Goal: Transaction & Acquisition: Book appointment/travel/reservation

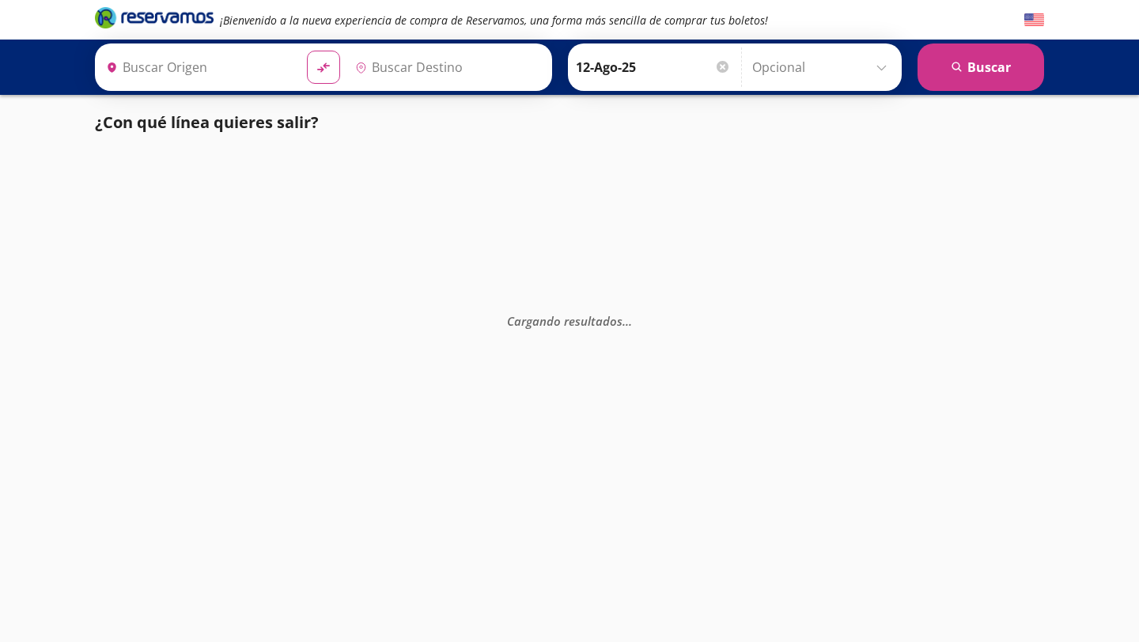
type input "[GEOGRAPHIC_DATA], [GEOGRAPHIC_DATA]"
type input "Aeropuerto Miguel Hidalgo y Costilla, Jalisco"
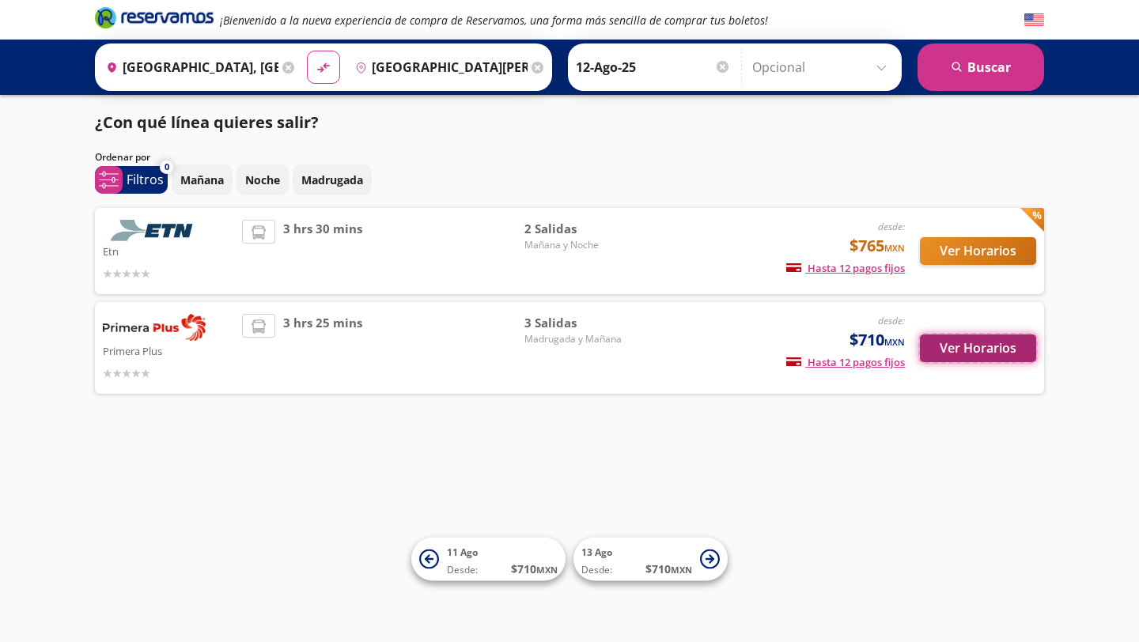
click at [975, 342] on button "Ver Horarios" at bounding box center [978, 348] width 116 height 28
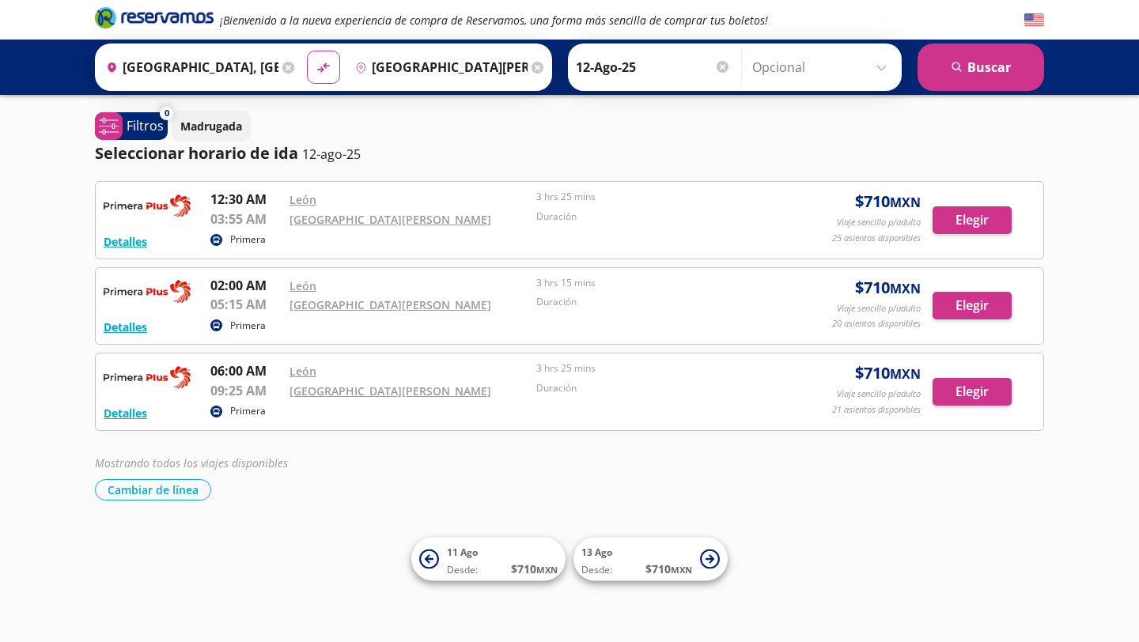
click at [493, 392] on div "Aeropuerto Miguel Hidalgo y Costilla" at bounding box center [408, 390] width 239 height 19
click at [469, 394] on link "Aeropuerto Miguel Hidalgo y Costilla" at bounding box center [390, 390] width 202 height 15
drag, startPoint x: 486, startPoint y: 392, endPoint x: 293, endPoint y: 391, distance: 193.7
click at [293, 391] on div "Aeropuerto Miguel Hidalgo y Costilla" at bounding box center [408, 390] width 239 height 19
copy link "Aeropuerto Miguel Hidalgo y Costilla"
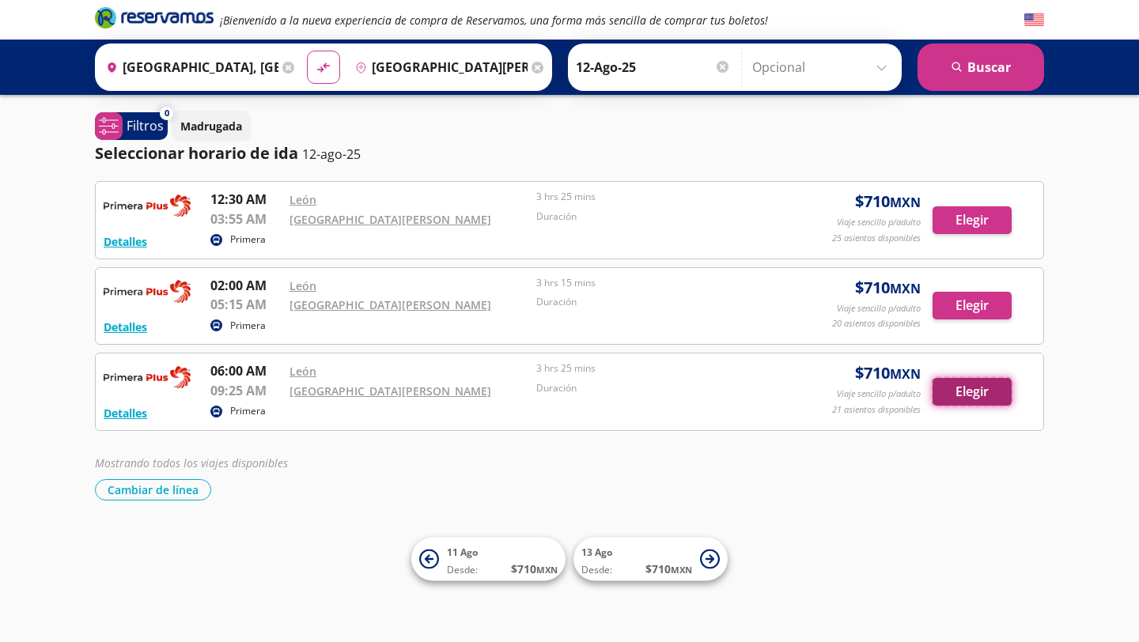
click at [950, 404] on button "Elegir" at bounding box center [971, 392] width 79 height 28
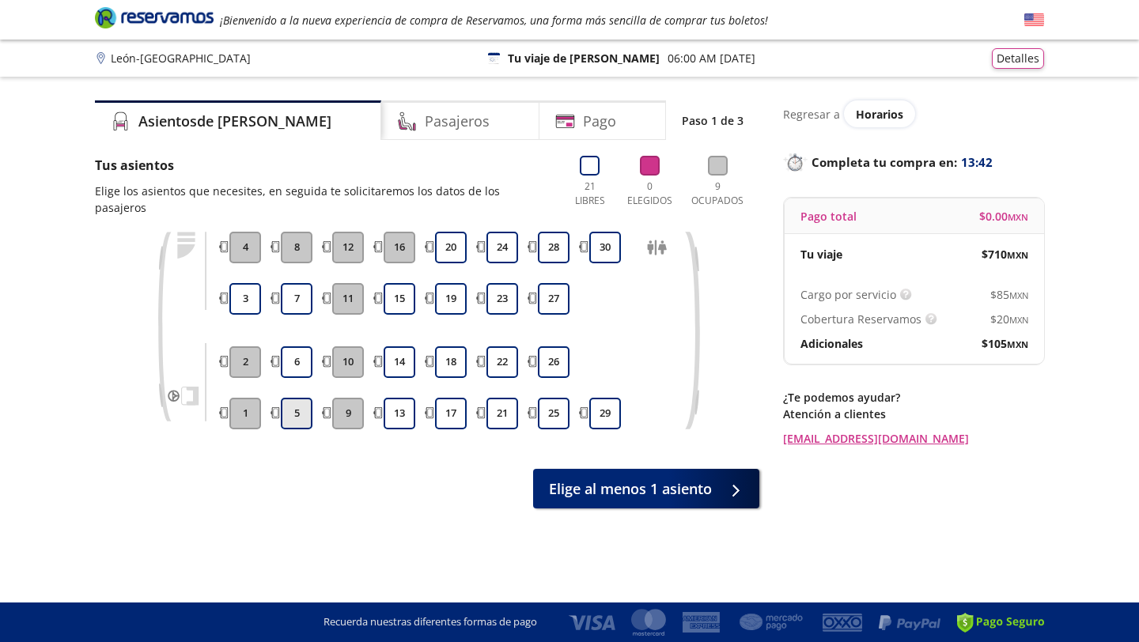
click at [304, 403] on button "5" at bounding box center [297, 414] width 32 height 32
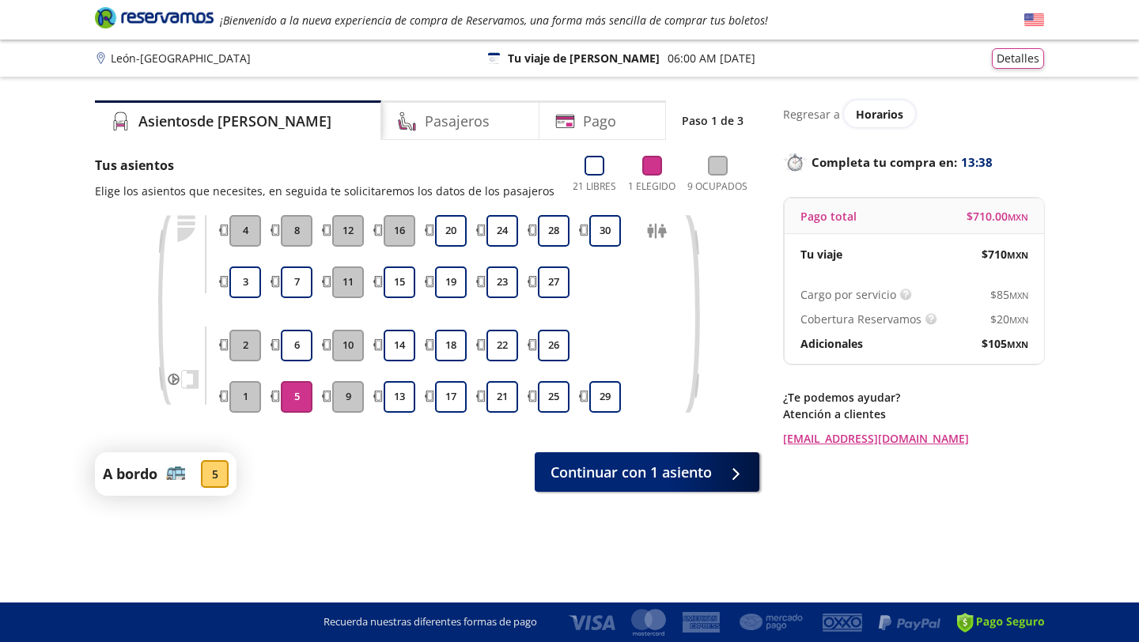
click at [623, 498] on div "Group 9 Created with Sketch. Elige tus asientos León - Guadalajara ¡Bienvenido …" at bounding box center [569, 321] width 1139 height 642
click at [636, 482] on button "Continuar con 1 asiento" at bounding box center [646, 469] width 225 height 40
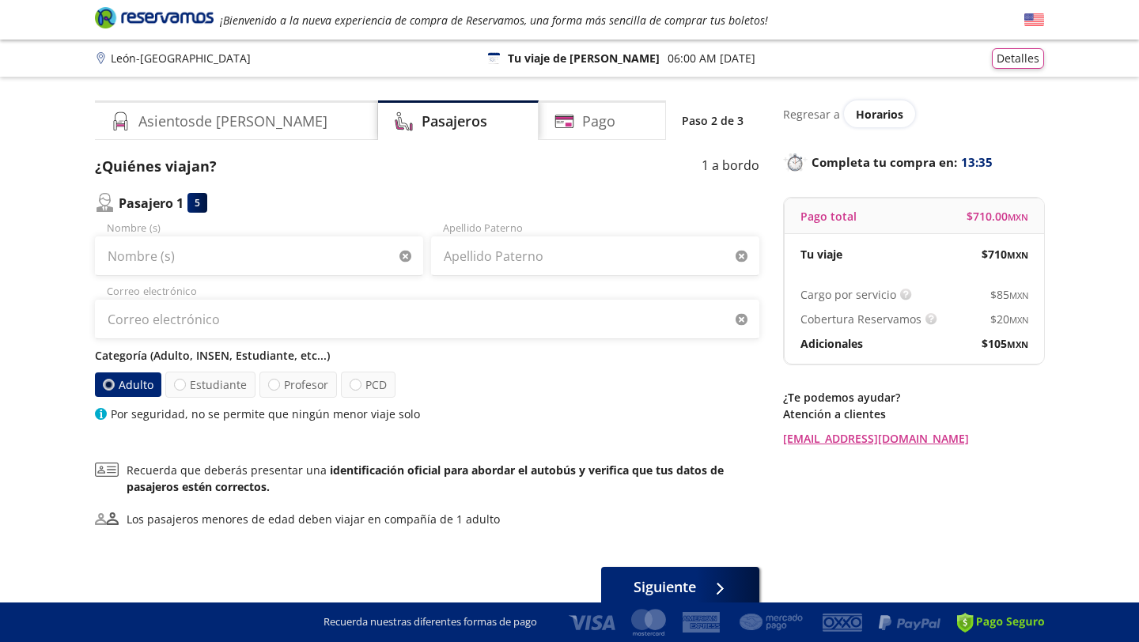
click at [258, 233] on div "Nombre (s)" at bounding box center [259, 248] width 328 height 55
click at [258, 257] on input "Nombre (s)" at bounding box center [259, 256] width 328 height 40
type input "Miguel"
type input "Ortiz"
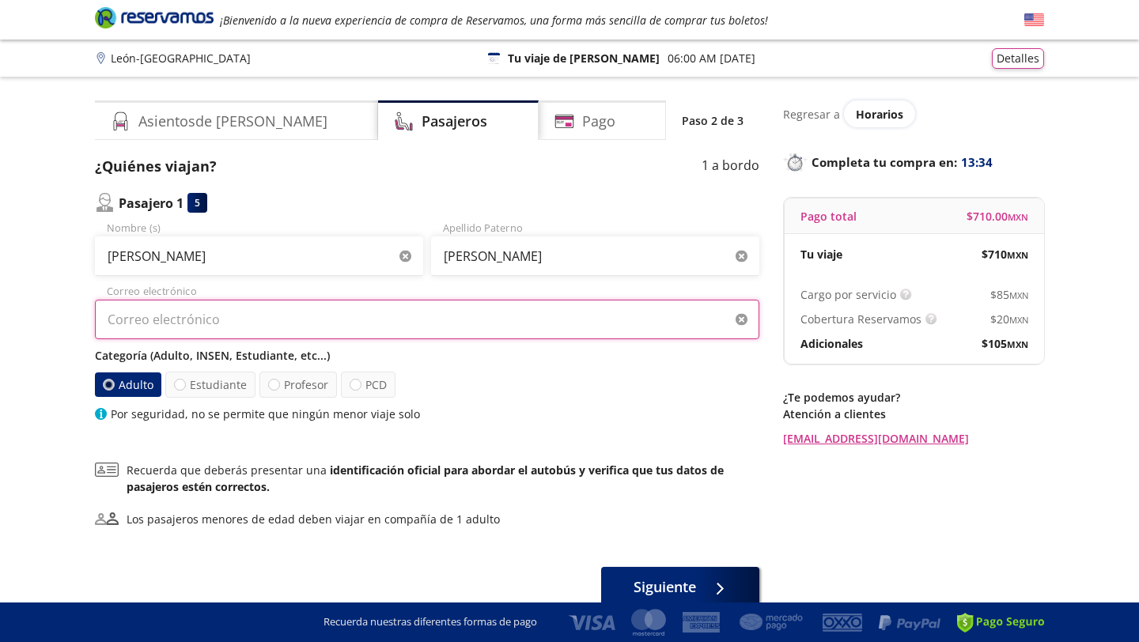
type input "miguelorti@outlook.es"
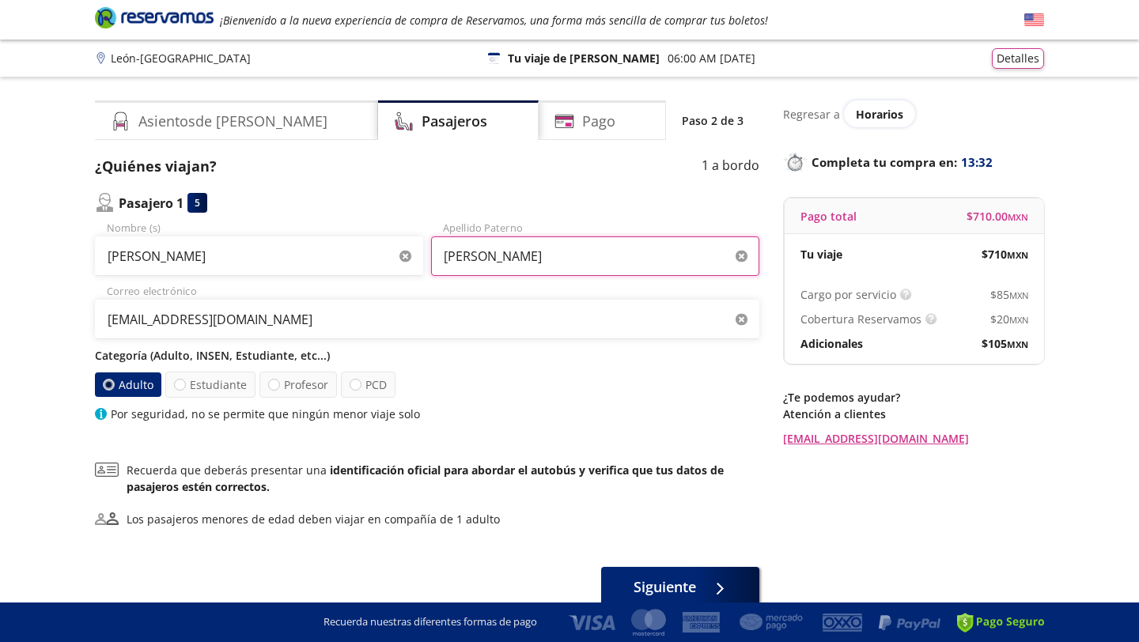
click at [500, 266] on input "Ortiz" at bounding box center [595, 256] width 328 height 40
click at [440, 355] on p "Categoría (Adulto, INSEN, Estudiante, etc...)" at bounding box center [427, 355] width 664 height 17
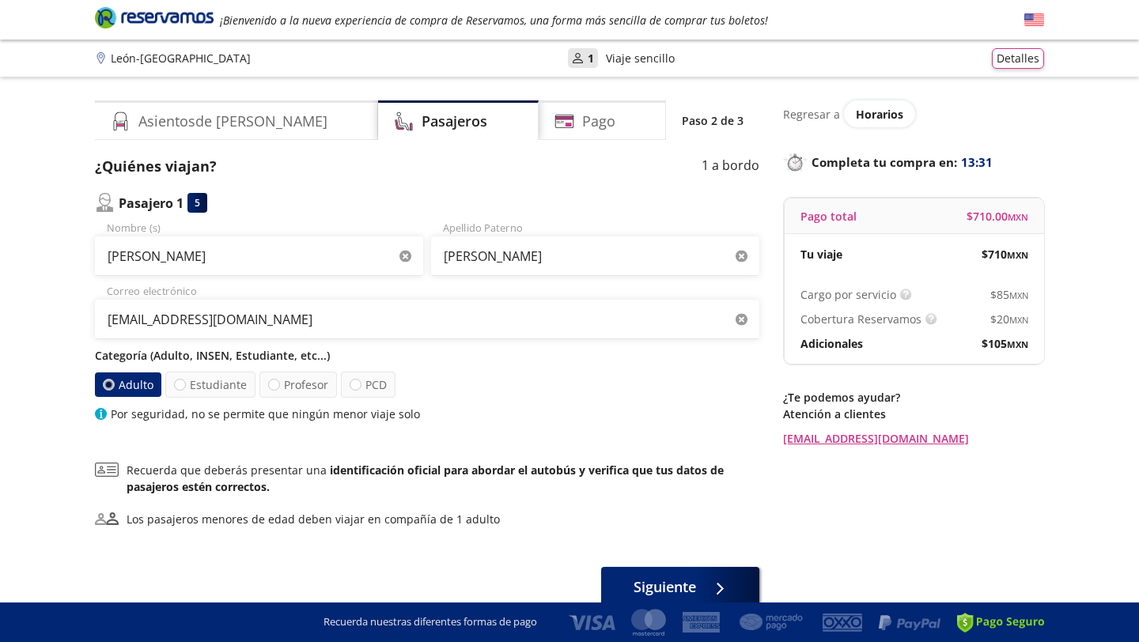
scroll to position [32, 0]
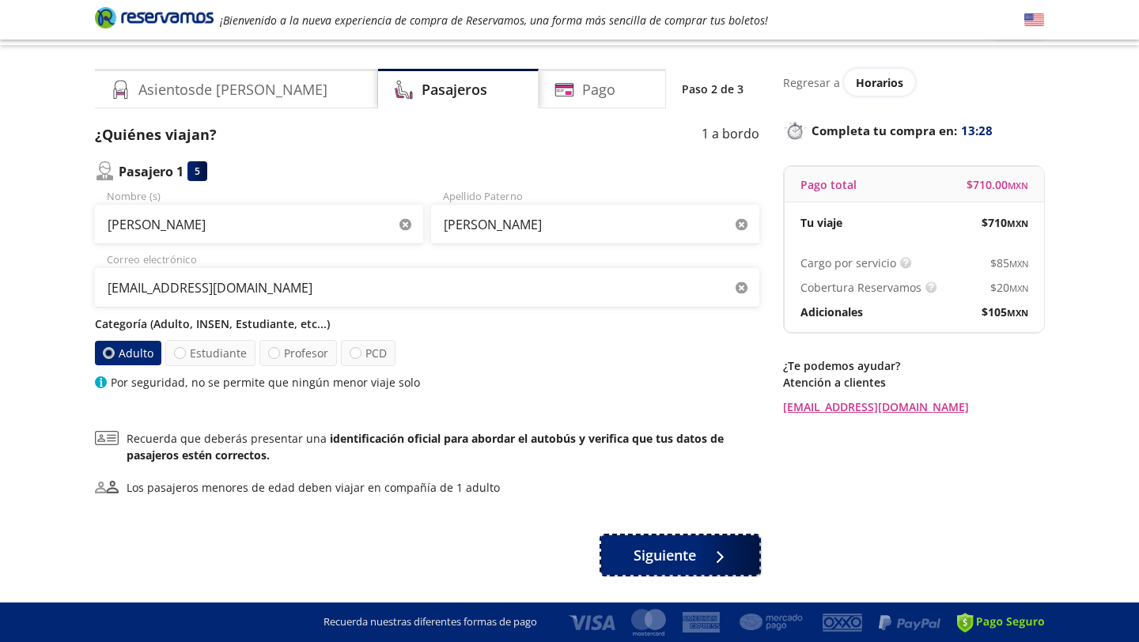
click at [709, 546] on div at bounding box center [716, 556] width 24 height 20
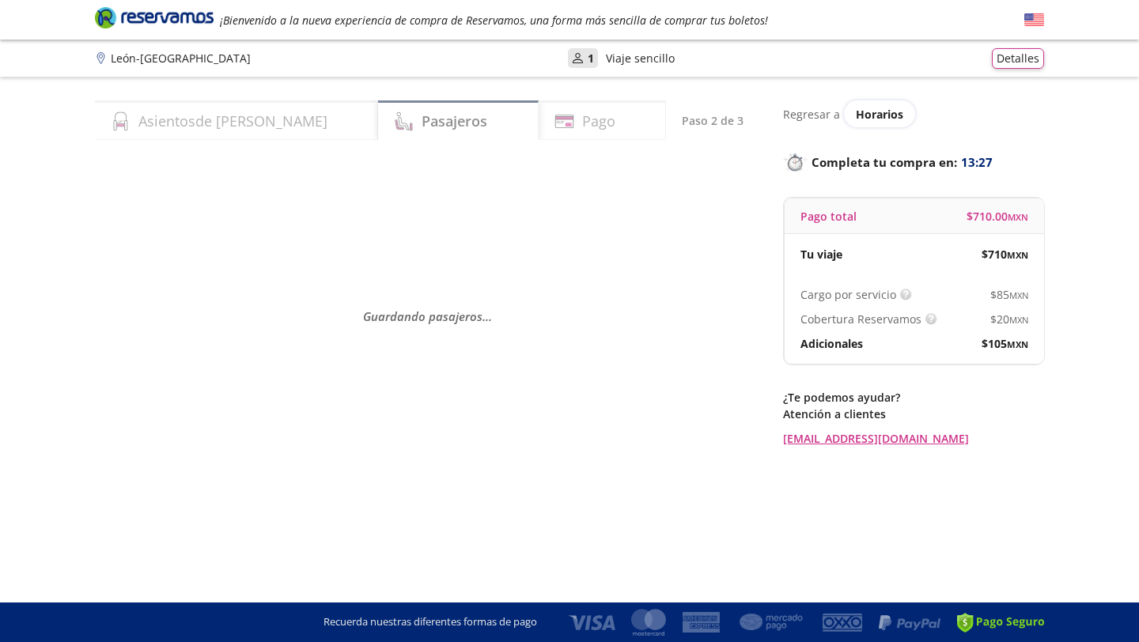
scroll to position [0, 0]
select select "MX"
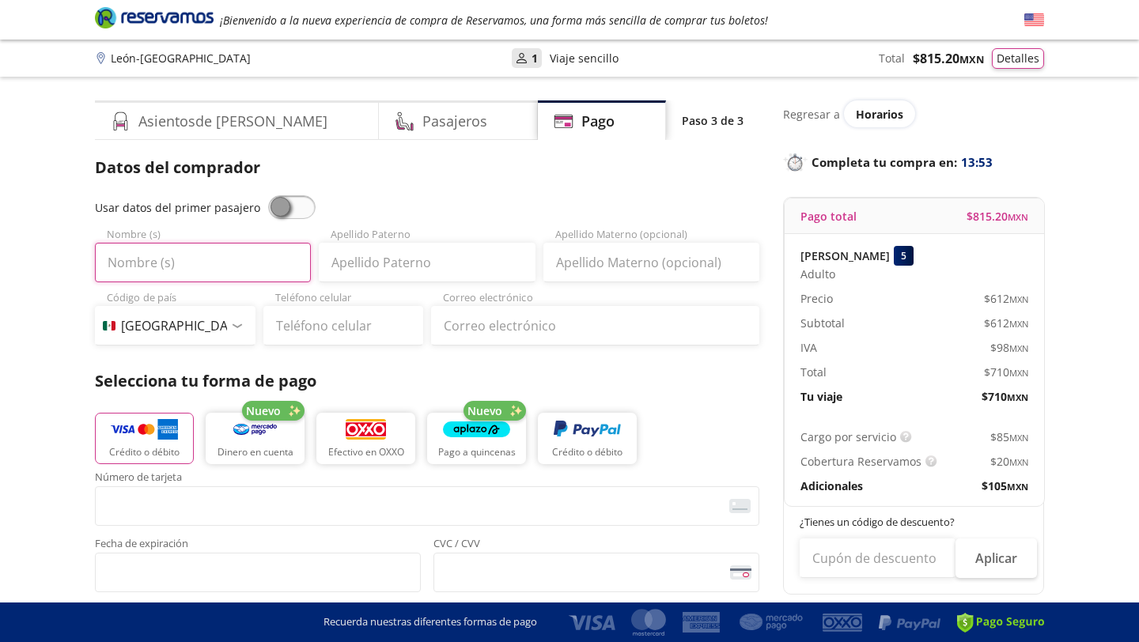
click at [280, 273] on input "Nombre (s)" at bounding box center [203, 263] width 216 height 40
type input "MIGUEL"
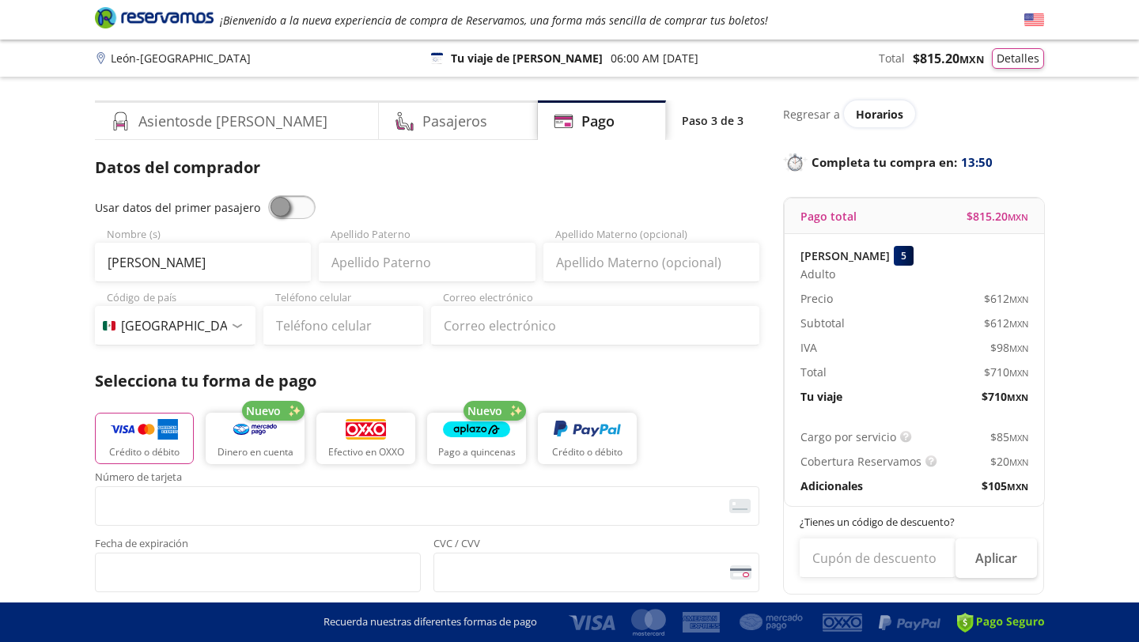
type input "MIGUEL ORTIZ CHAVEZ"
click at [365, 270] on input "Apellido Paterno" at bounding box center [427, 263] width 216 height 40
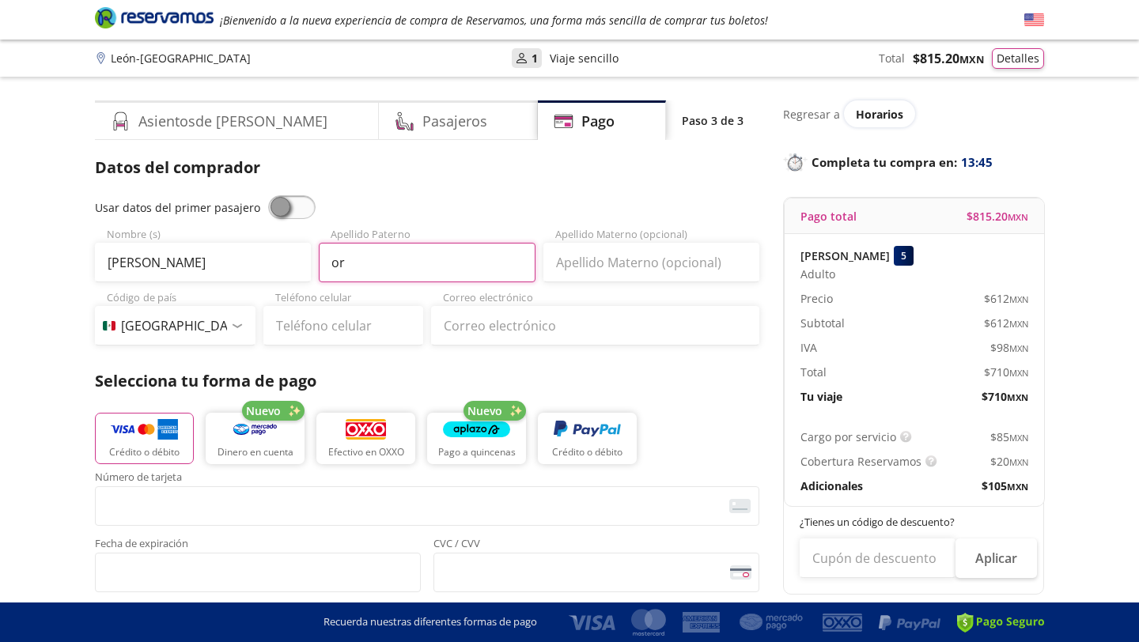
type input "o"
type input "ORTIZ"
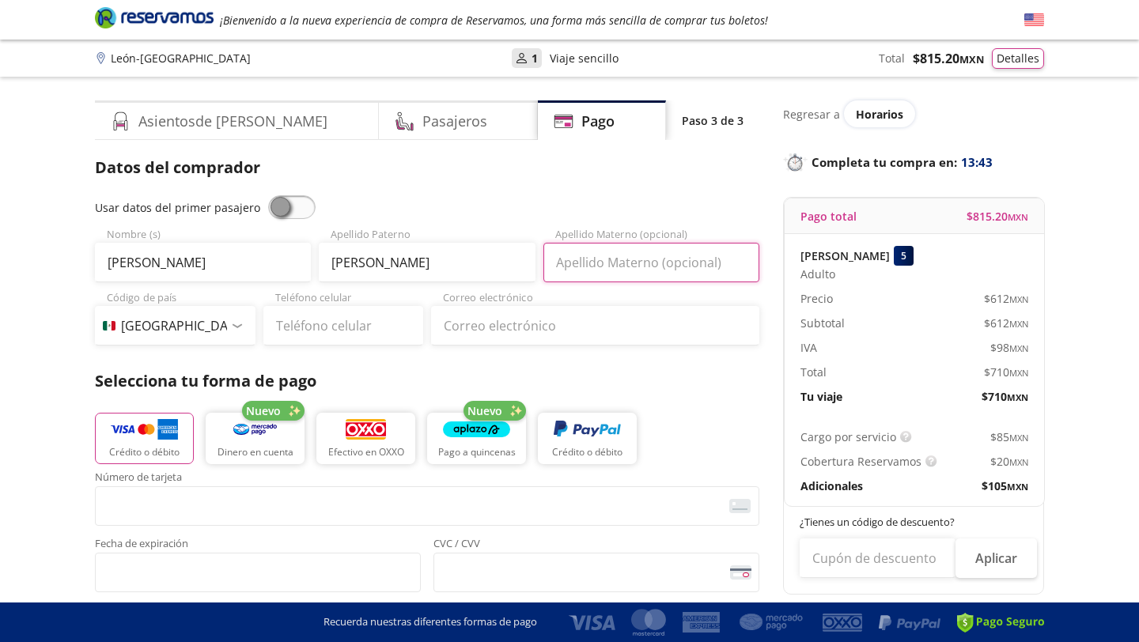
click at [554, 253] on input "Apellido Materno (opcional)" at bounding box center [651, 263] width 216 height 40
type input "CHAVEZ"
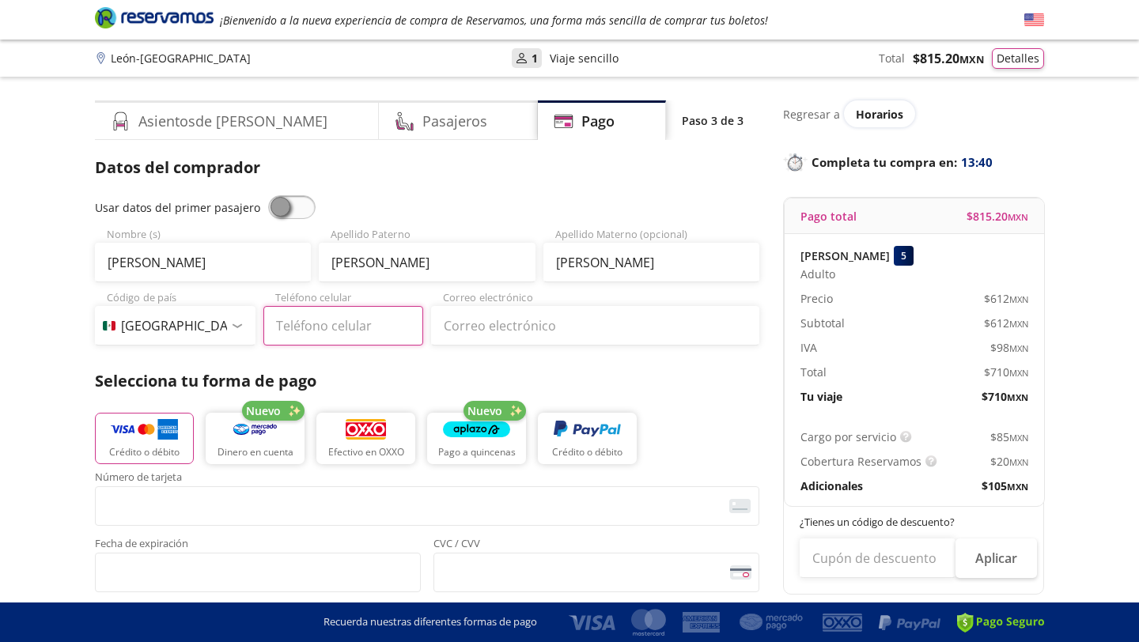
click at [327, 344] on input "Teléfono celular" at bounding box center [343, 326] width 160 height 40
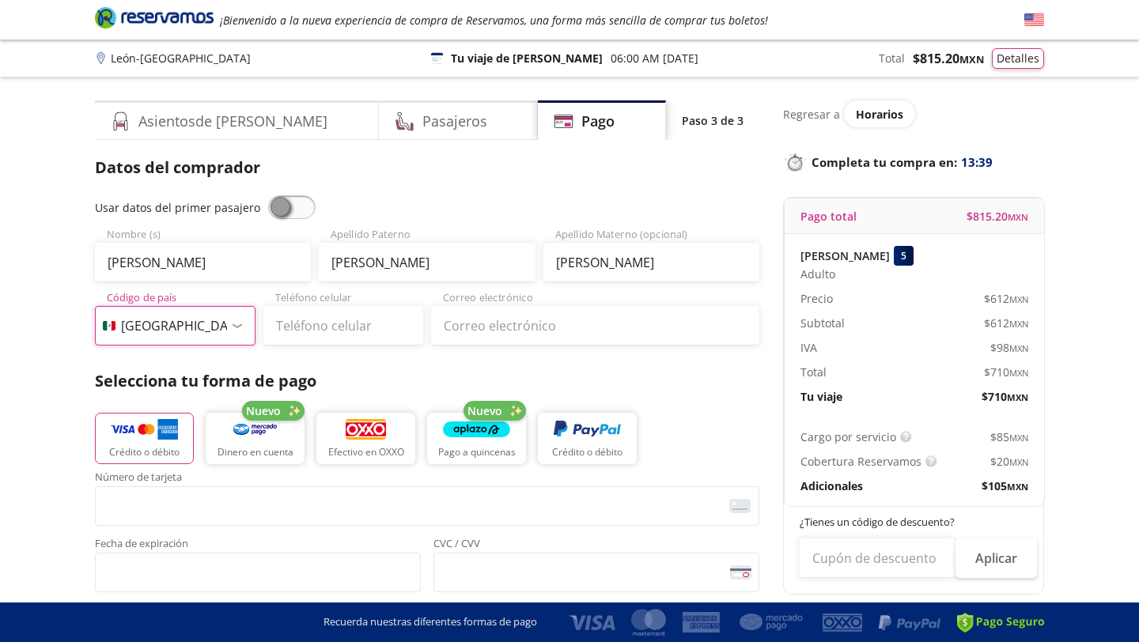
click at [213, 322] on select "Código de país Estados Unidos +1 México +52 Colombia +57 Brasil +55 Afganistán …" at bounding box center [175, 326] width 160 height 40
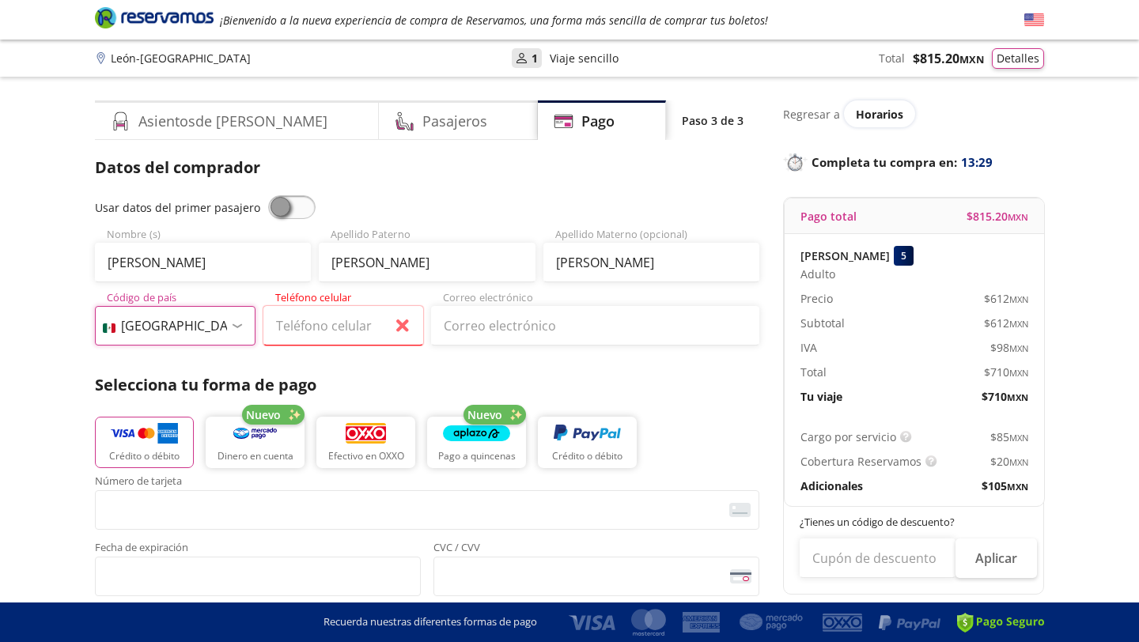
select select "CA"
click at [347, 327] on input "Teléfono celular" at bounding box center [343, 326] width 160 height 40
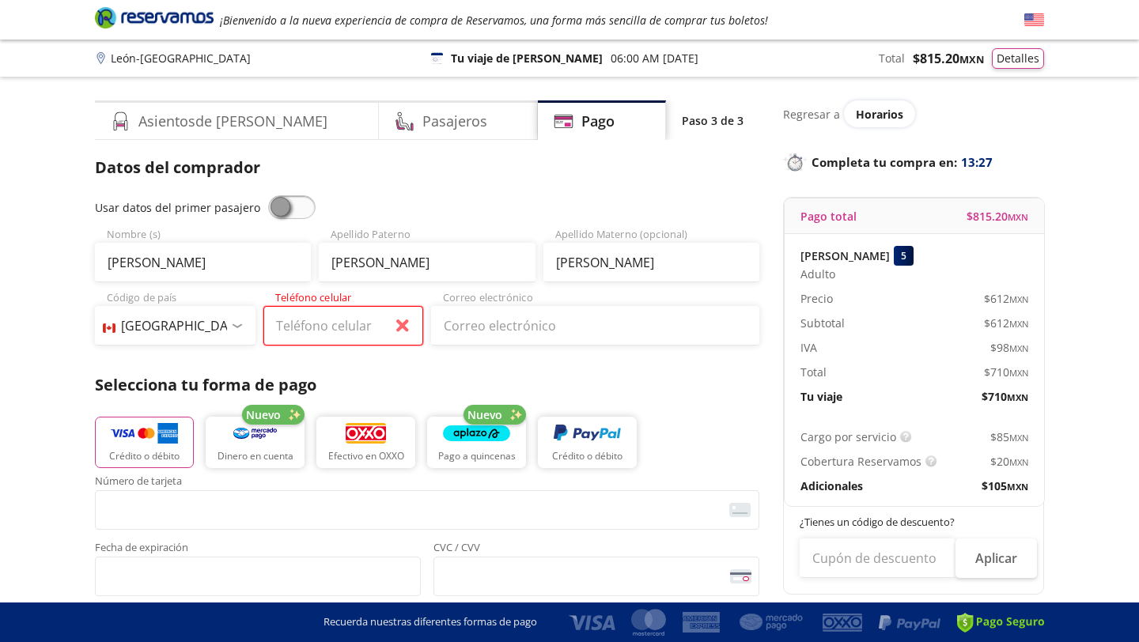
type input "(289) 943-8425"
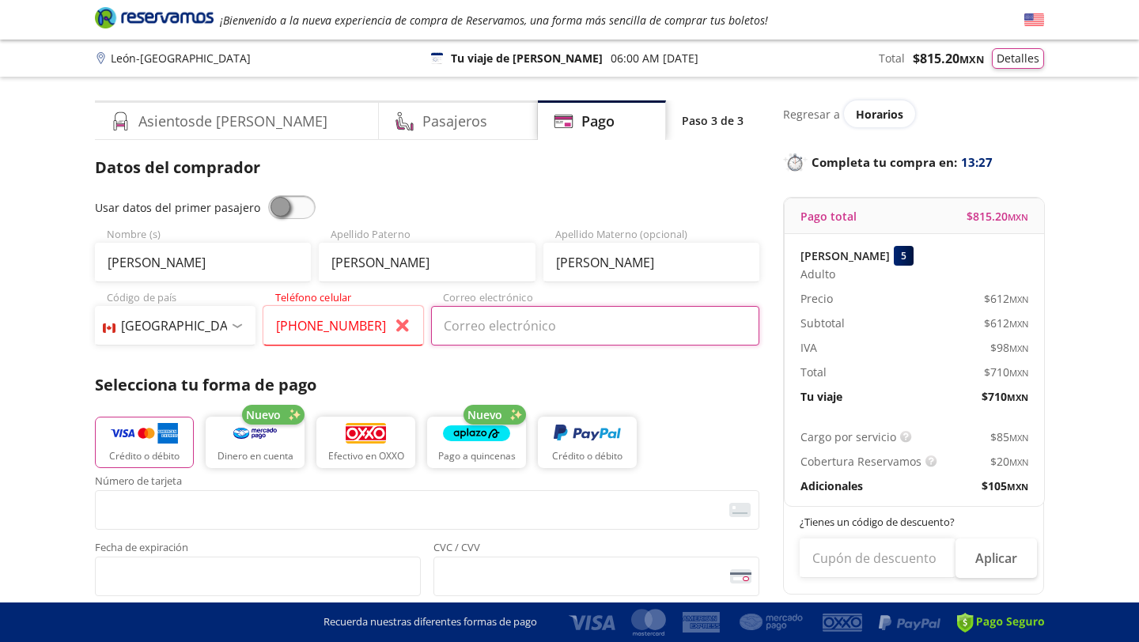
type input "miguelorti@outlook.es"
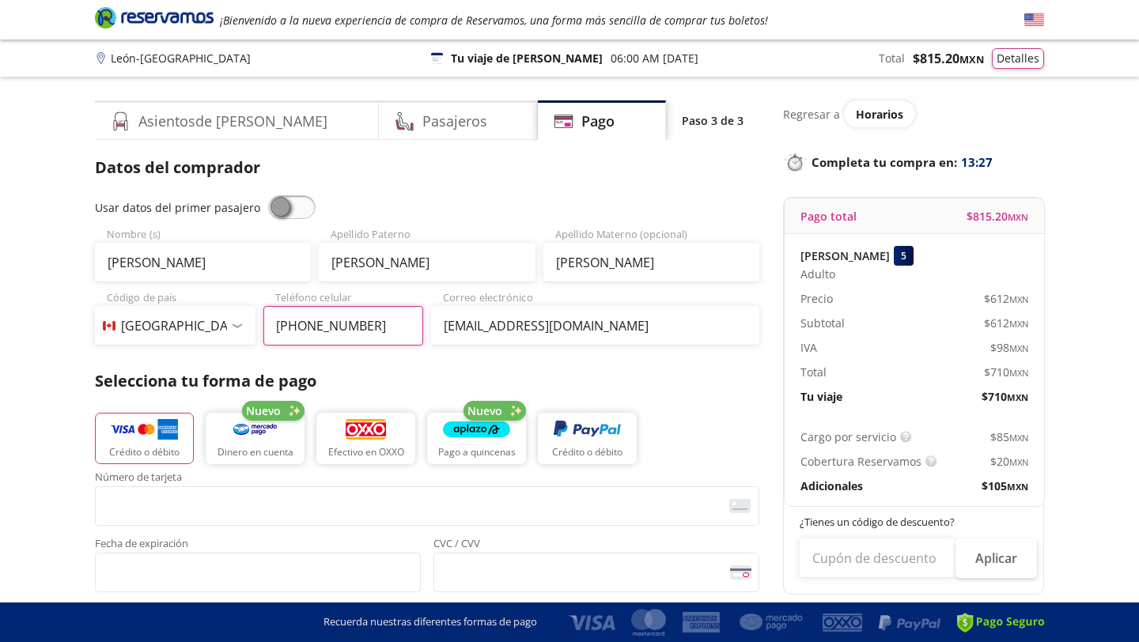
type input "(289) 943-8425"
click at [470, 375] on p "Selecciona tu forma de pago" at bounding box center [427, 381] width 664 height 24
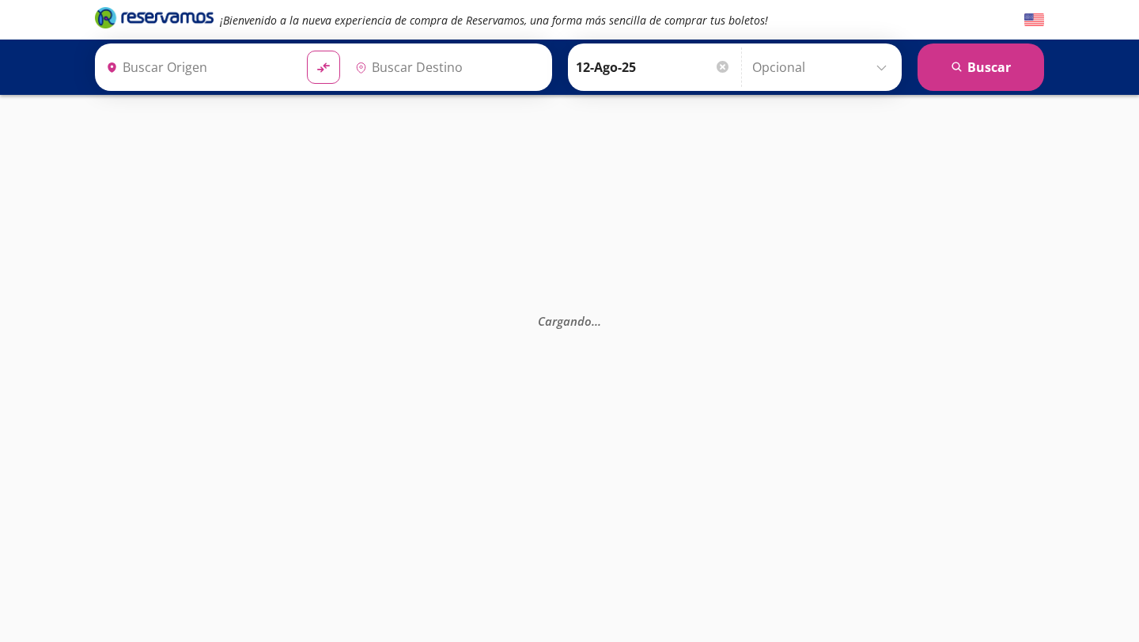
type input "Aeropuerto Miguel Hidalgo y Costilla, Jalisco"
type input "[GEOGRAPHIC_DATA], [GEOGRAPHIC_DATA]"
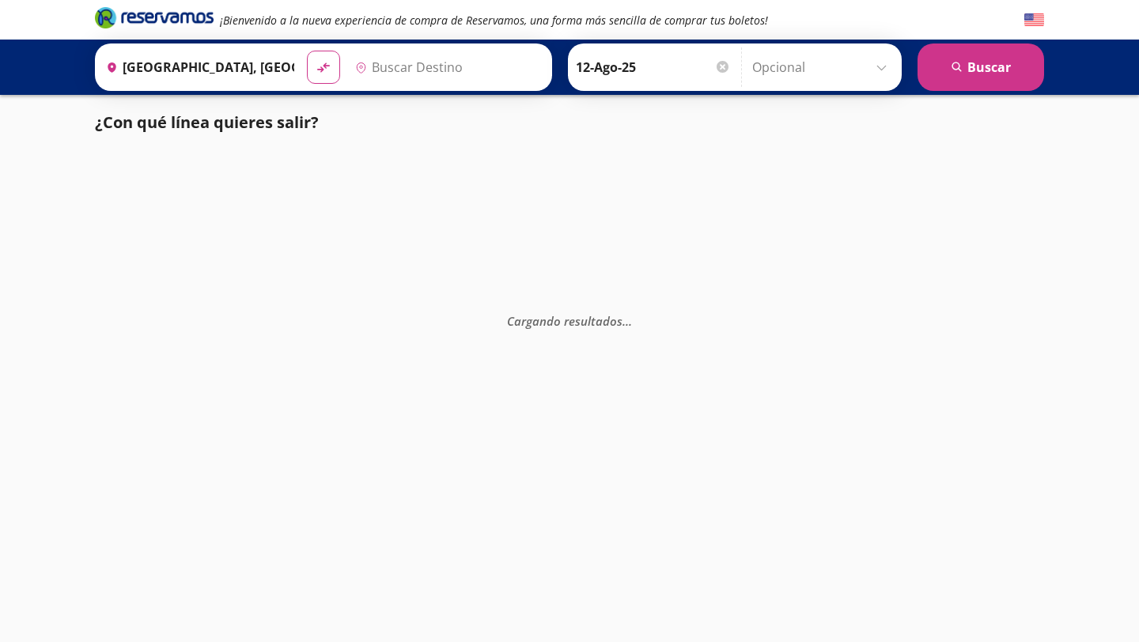
type input "[GEOGRAPHIC_DATA], [GEOGRAPHIC_DATA]"
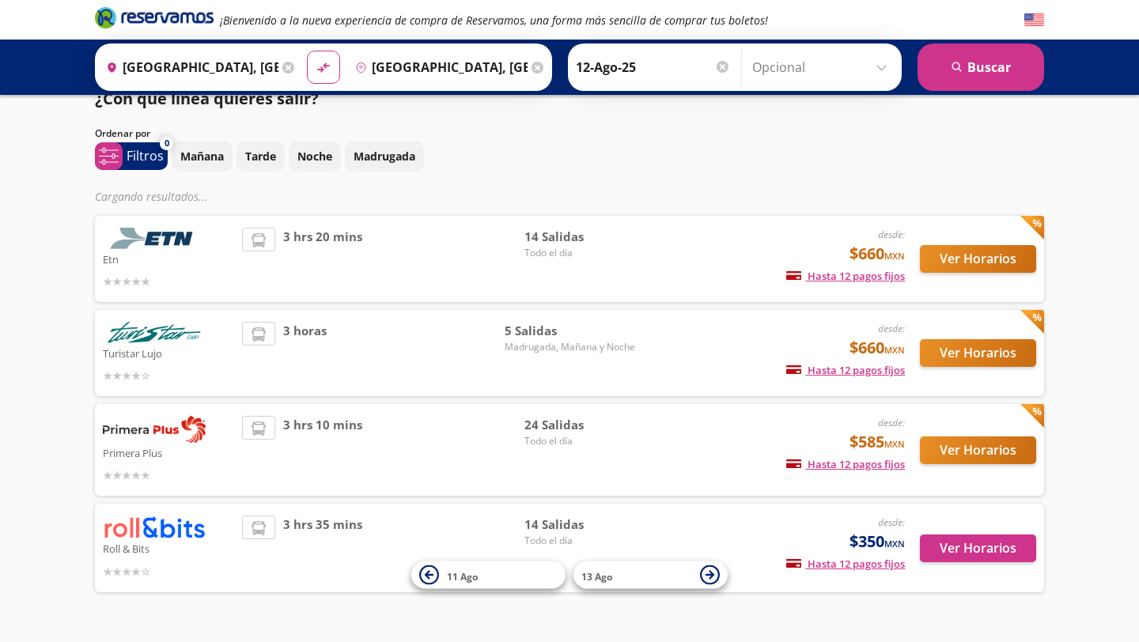
scroll to position [62, 0]
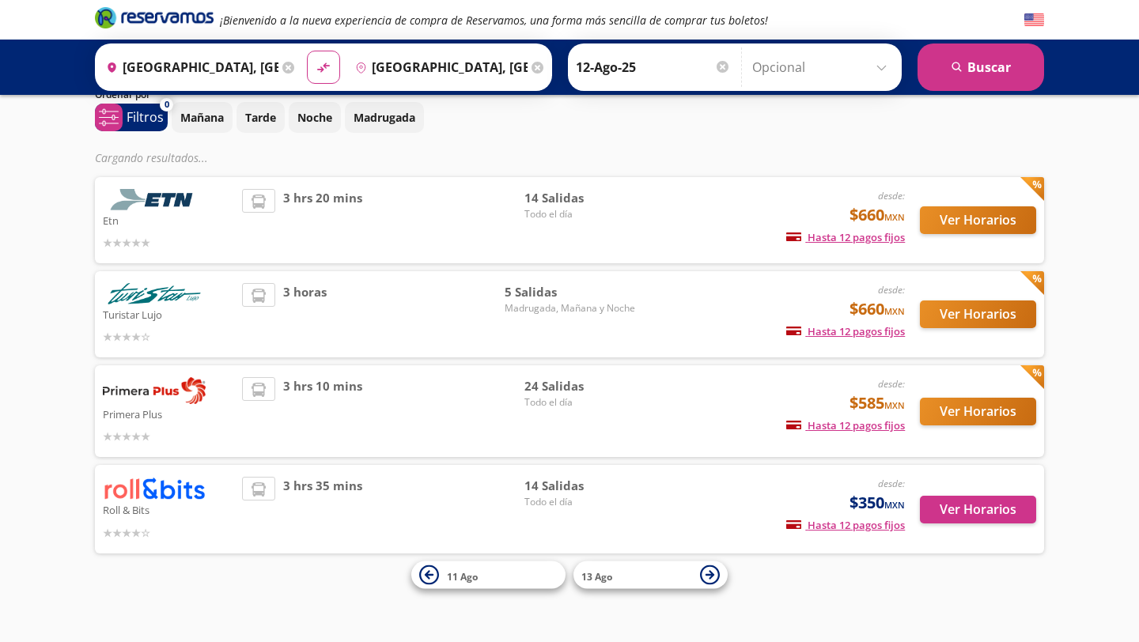
click at [640, 504] on div "Roll & Bits desde: $350 MXN Hasta 12 pagos fijos Pagos fijos en compras mayores…" at bounding box center [569, 509] width 933 height 64
click at [509, 495] on div "3 hrs 35 mins" at bounding box center [383, 509] width 282 height 64
click at [937, 511] on button "Ver Horarios" at bounding box center [978, 510] width 116 height 28
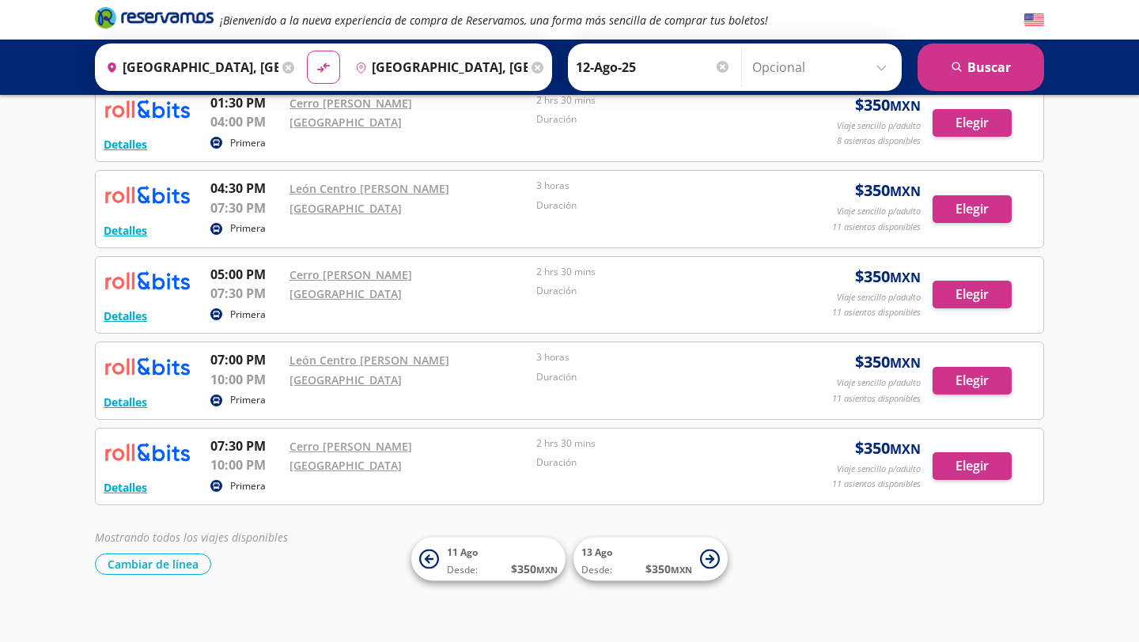
scroll to position [881, 0]
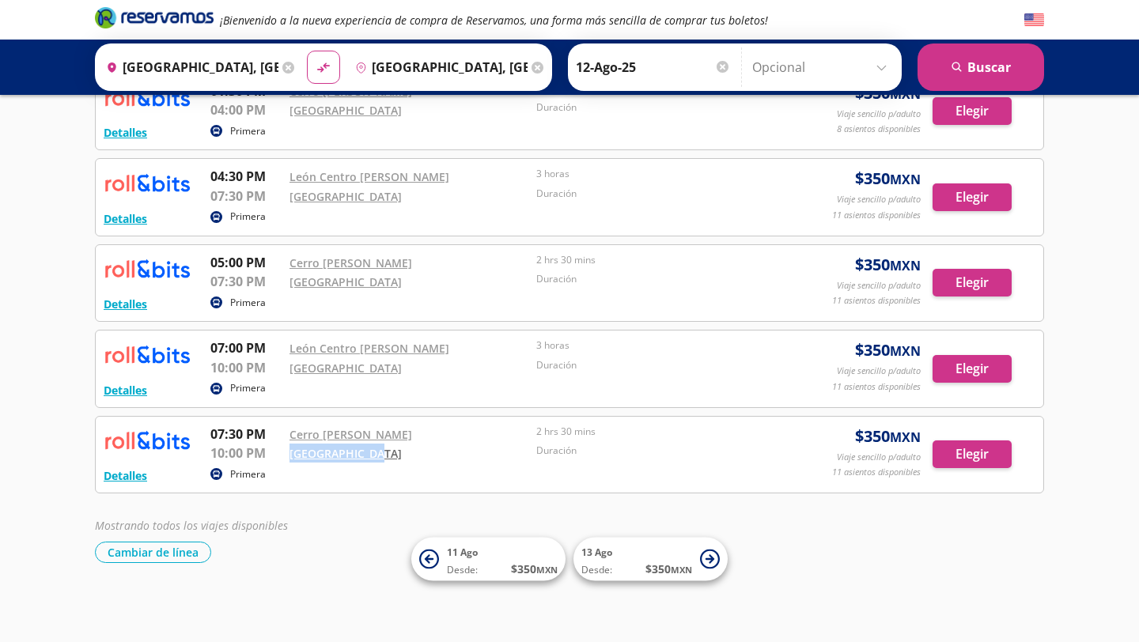
drag, startPoint x: 379, startPoint y: 451, endPoint x: 290, endPoint y: 449, distance: 88.6
click at [290, 449] on div "[GEOGRAPHIC_DATA]" at bounding box center [408, 453] width 239 height 19
copy link "[GEOGRAPHIC_DATA]"
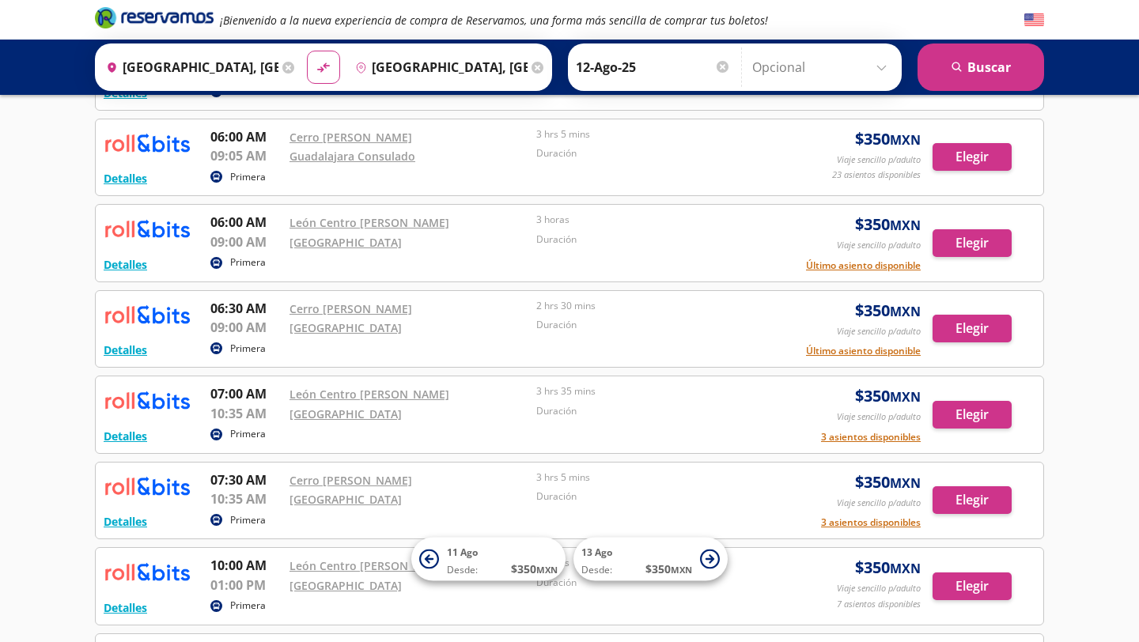
scroll to position [0, 0]
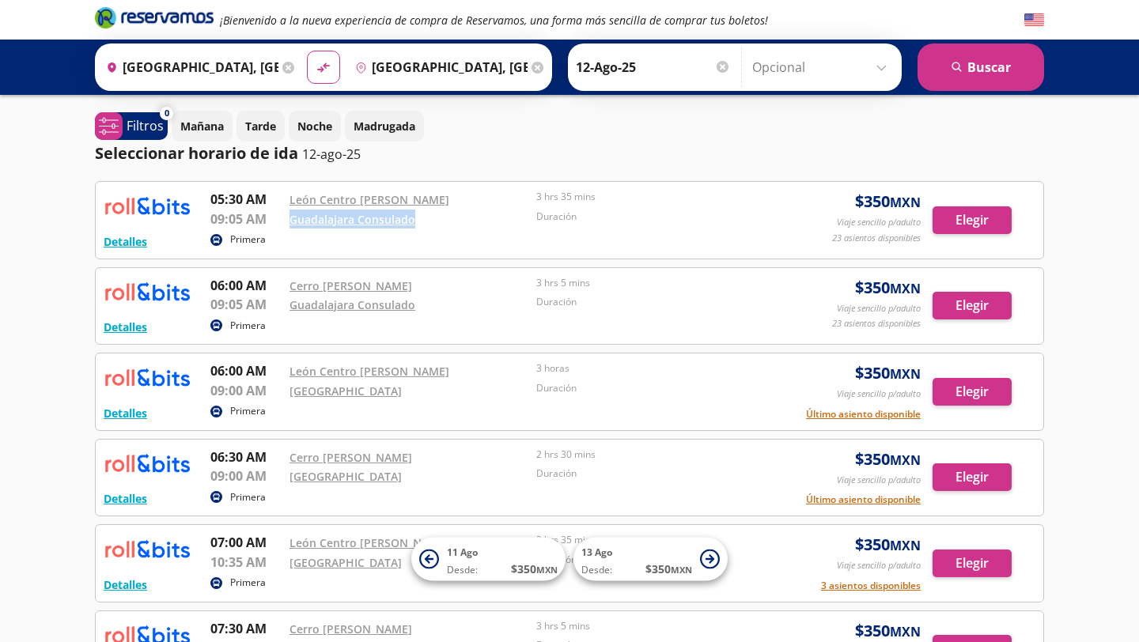
drag, startPoint x: 426, startPoint y: 226, endPoint x: 276, endPoint y: 227, distance: 150.2
click at [276, 227] on div "05:30 AM León Centro [PERSON_NAME] 09:05 AM Guadalajara Consulado 3 hrs 35 mins…" at bounding box center [492, 210] width 564 height 40
copy div "Guadalajara Consulado"
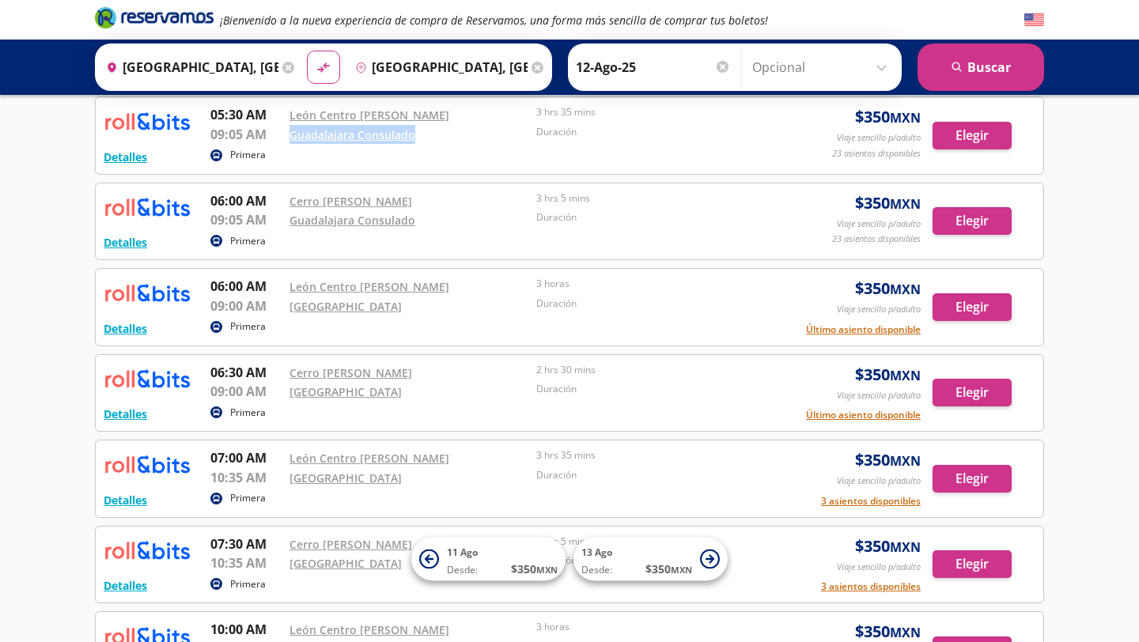
scroll to position [82, 0]
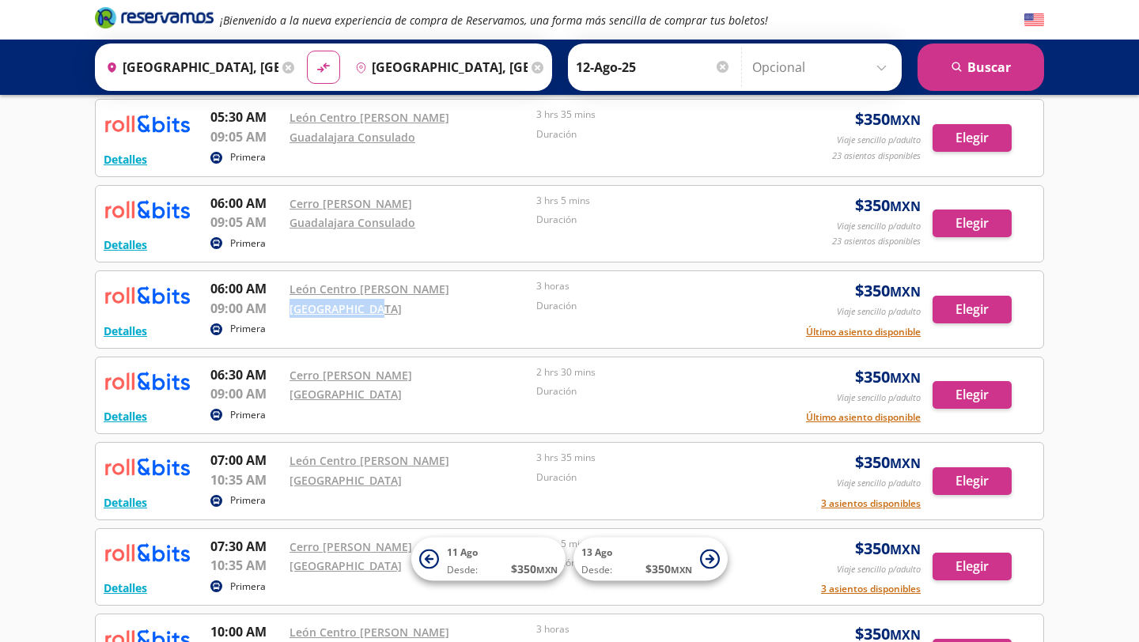
drag, startPoint x: 387, startPoint y: 312, endPoint x: 285, endPoint y: 314, distance: 102.8
click at [285, 314] on div "06:00 AM León Centro [PERSON_NAME] 09:00 AM [GEOGRAPHIC_DATA] 3 horas Duración" at bounding box center [492, 299] width 564 height 40
copy div "[GEOGRAPHIC_DATA]"
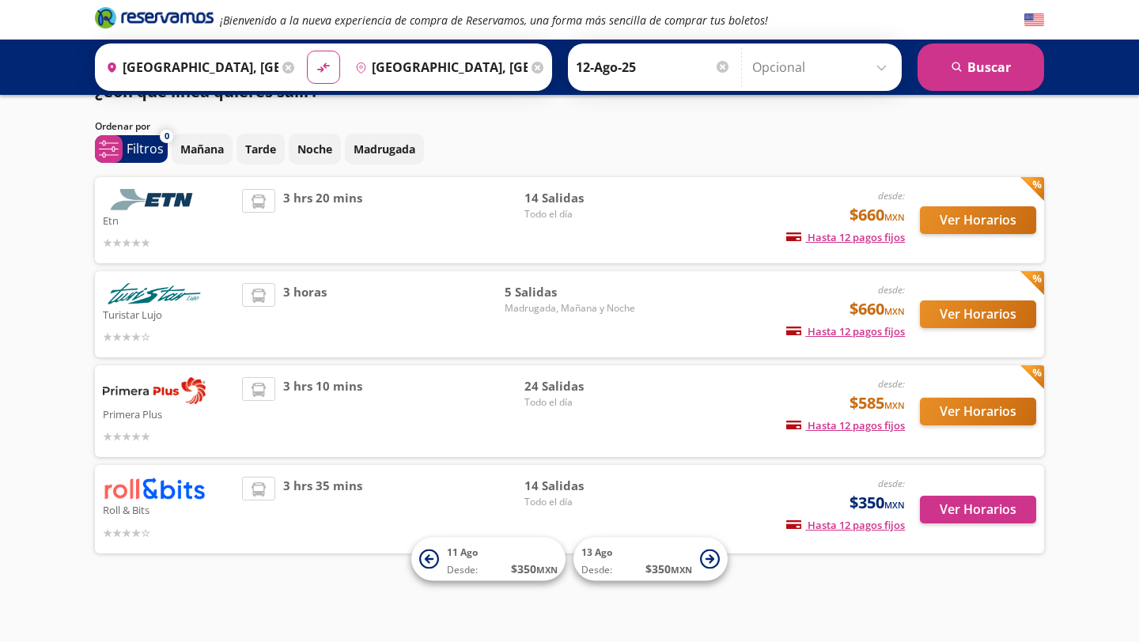
scroll to position [31, 0]
